Goal: Task Accomplishment & Management: Complete application form

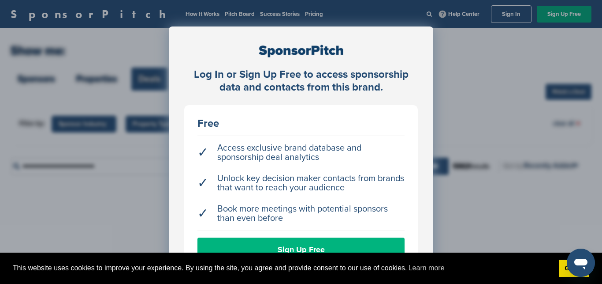
click at [336, 249] on link "Sign Up Free" at bounding box center [301, 249] width 207 height 24
